Goal: Find contact information: Find contact information

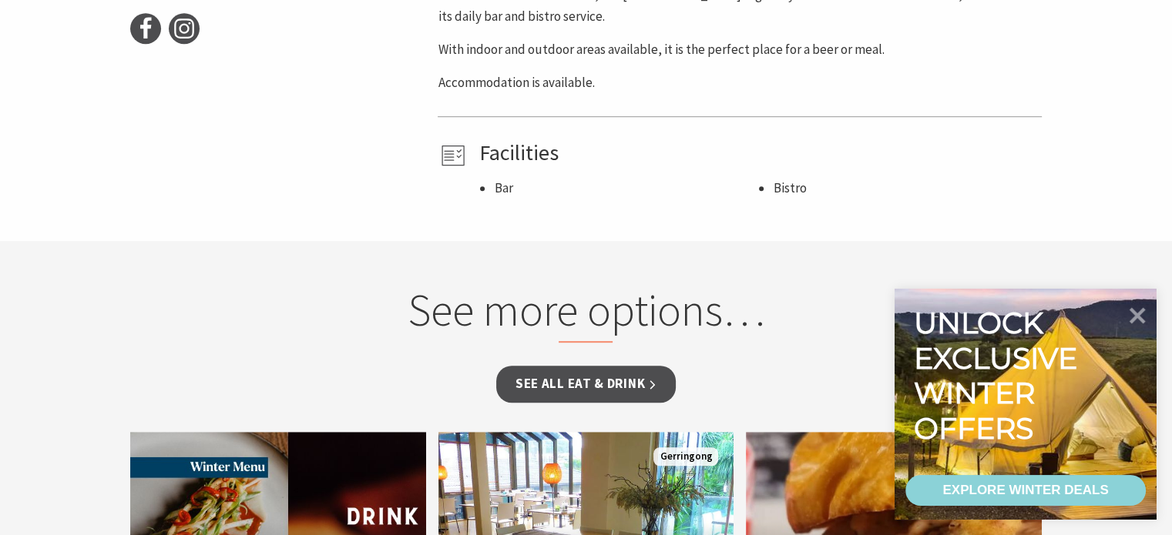
scroll to position [847, 0]
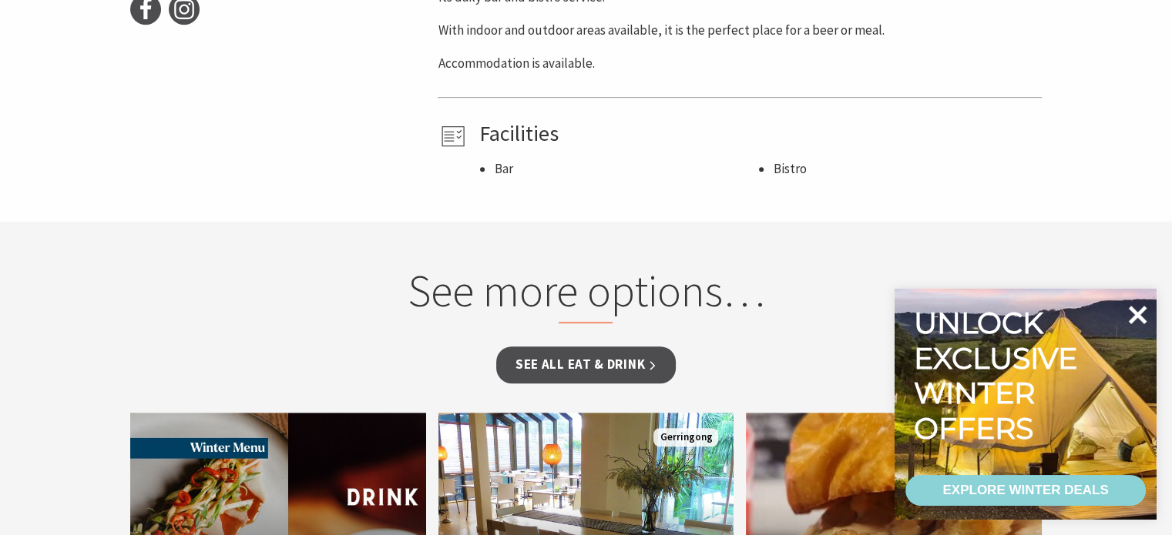
click at [1134, 317] on icon at bounding box center [1137, 315] width 18 height 18
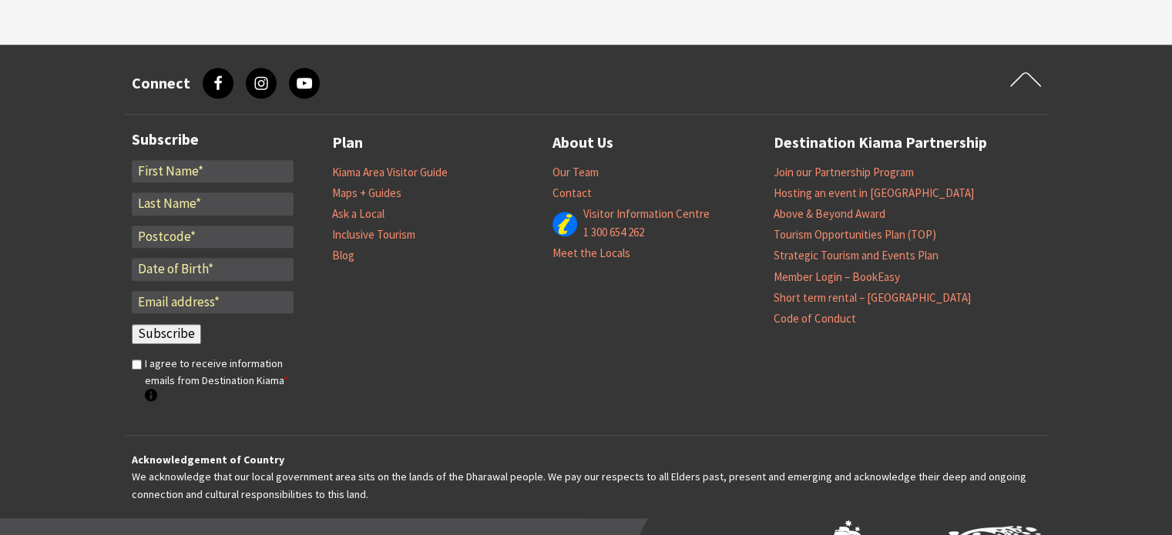
scroll to position [1541, 0]
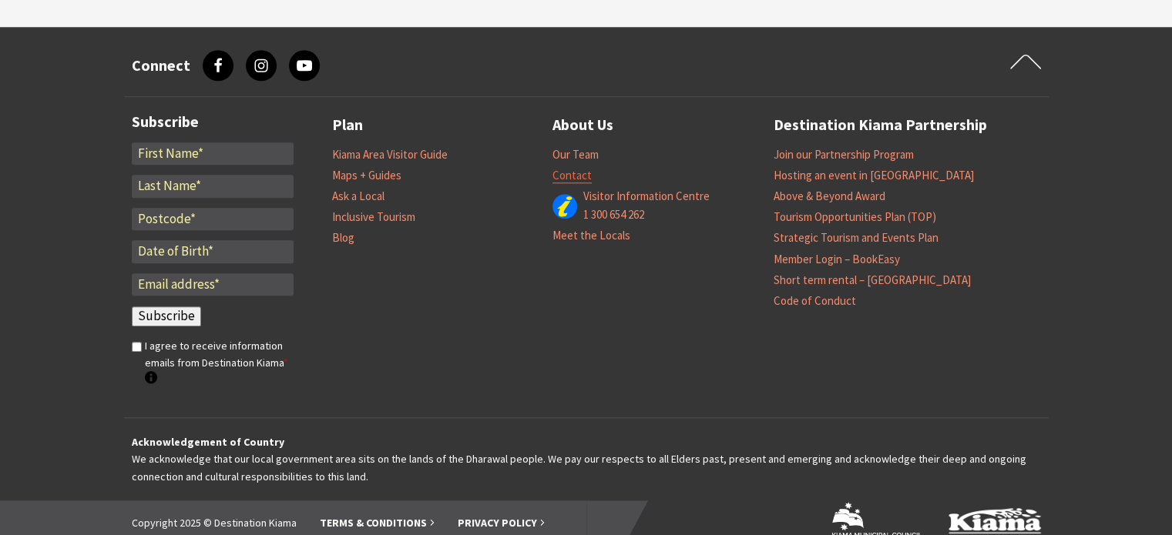
click at [574, 174] on link "Contact" at bounding box center [571, 175] width 39 height 15
